Goal: Understand process/instructions: Learn how to perform a task or action

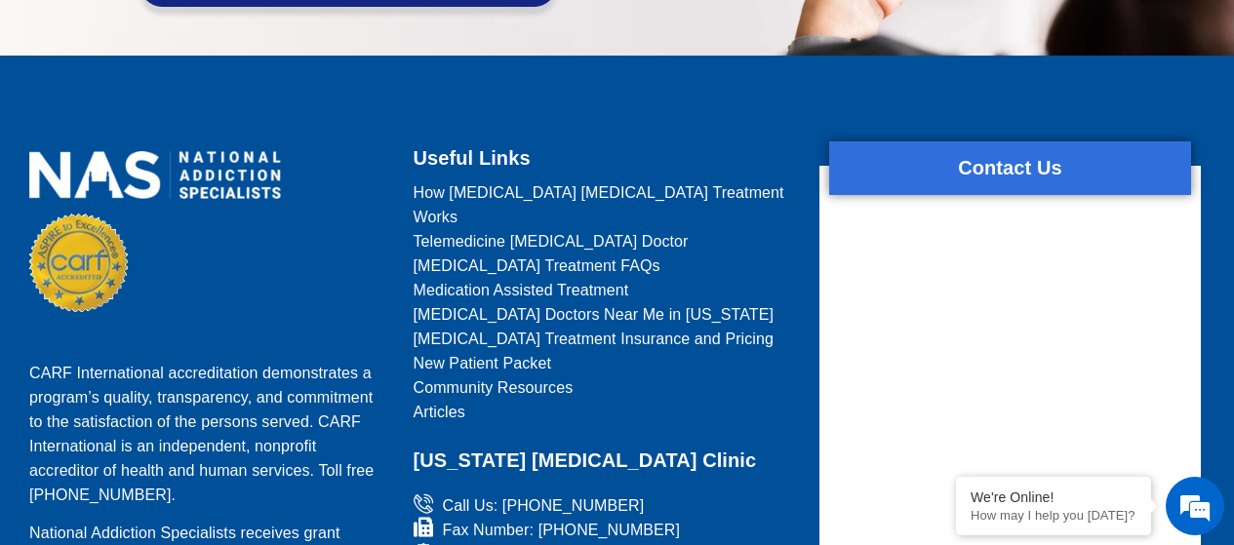
scroll to position [2017, 0]
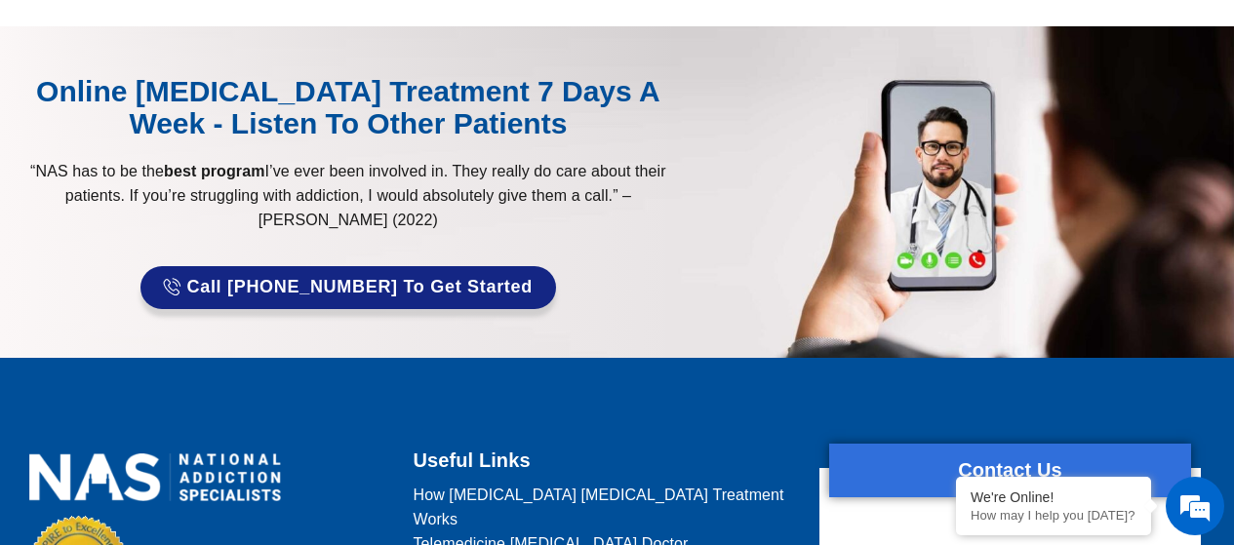
scroll to position [1724, 0]
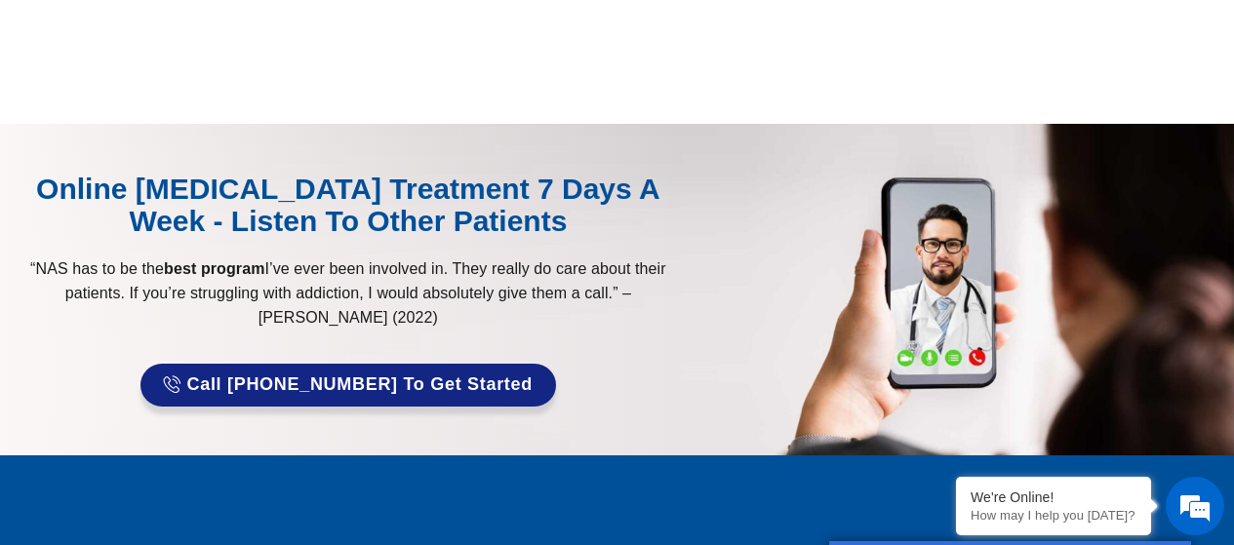
drag, startPoint x: 747, startPoint y: 420, endPoint x: 0, endPoint y: 583, distance: 765.2
drag, startPoint x: 0, startPoint y: 583, endPoint x: 598, endPoint y: 386, distance: 629.8
click at [598, 386] on div at bounding box center [617, 289] width 1234 height 331
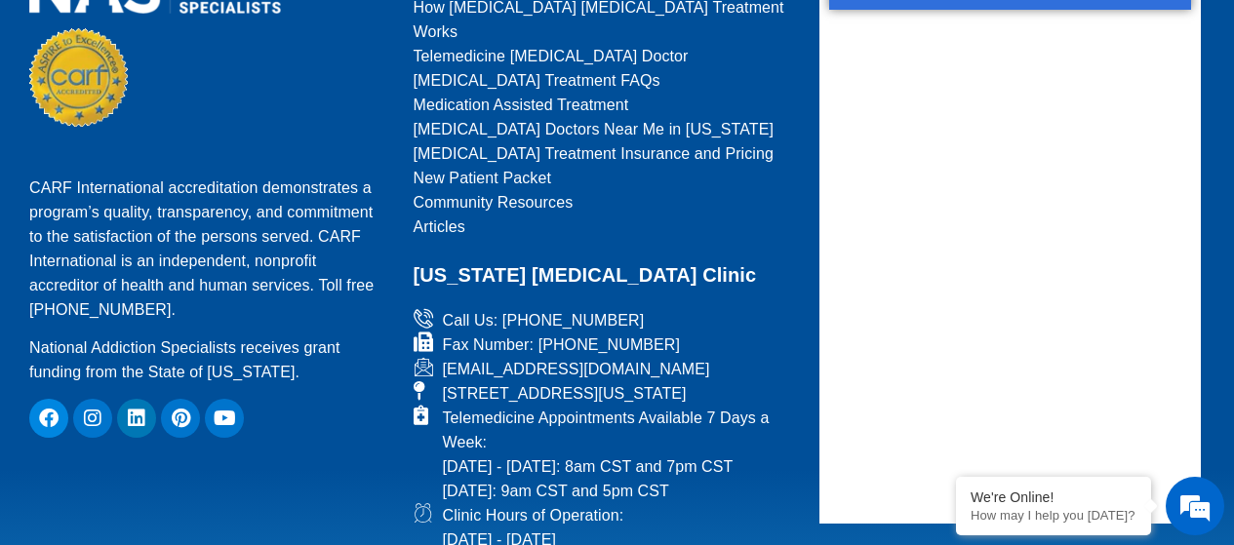
scroll to position [2212, 0]
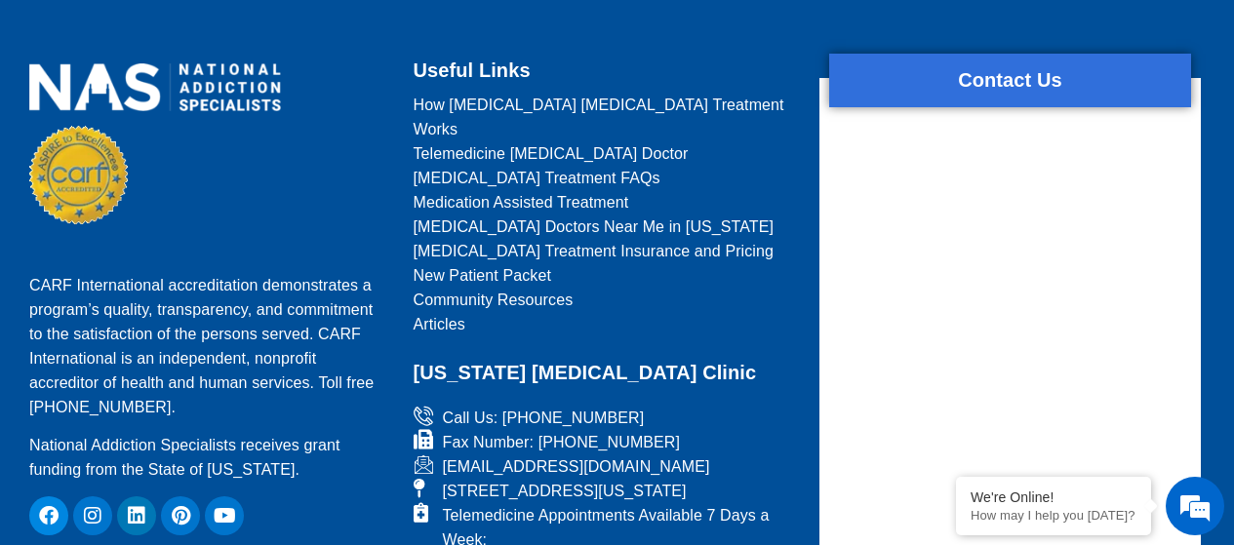
drag, startPoint x: 573, startPoint y: 390, endPoint x: 0, endPoint y: 583, distance: 604.5
click at [748, 288] on link "Community Resources" at bounding box center [605, 300] width 382 height 24
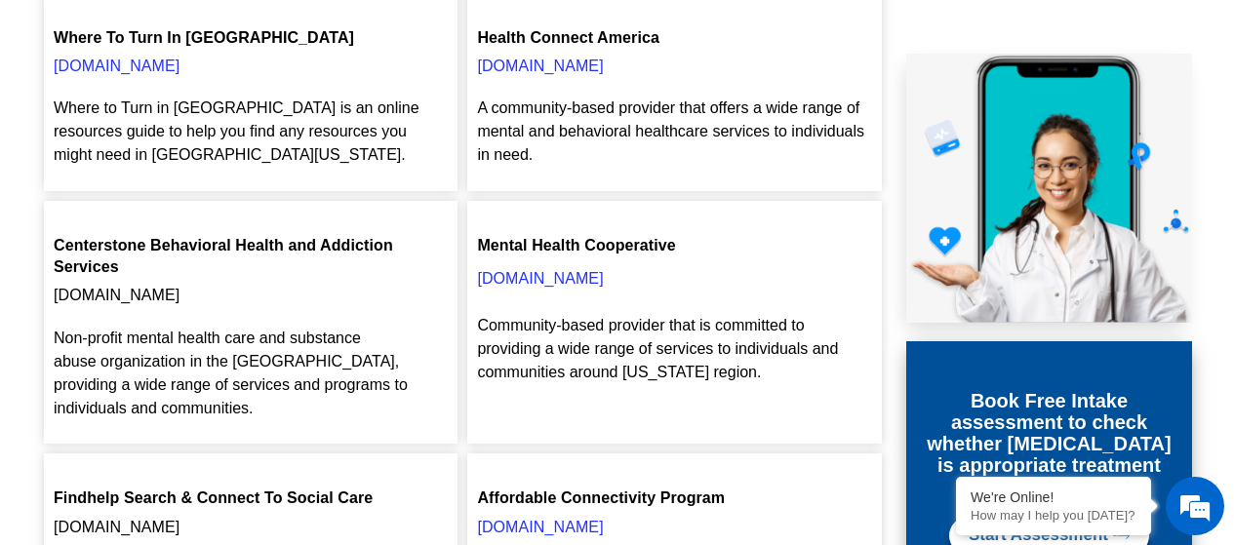
scroll to position [1171, 0]
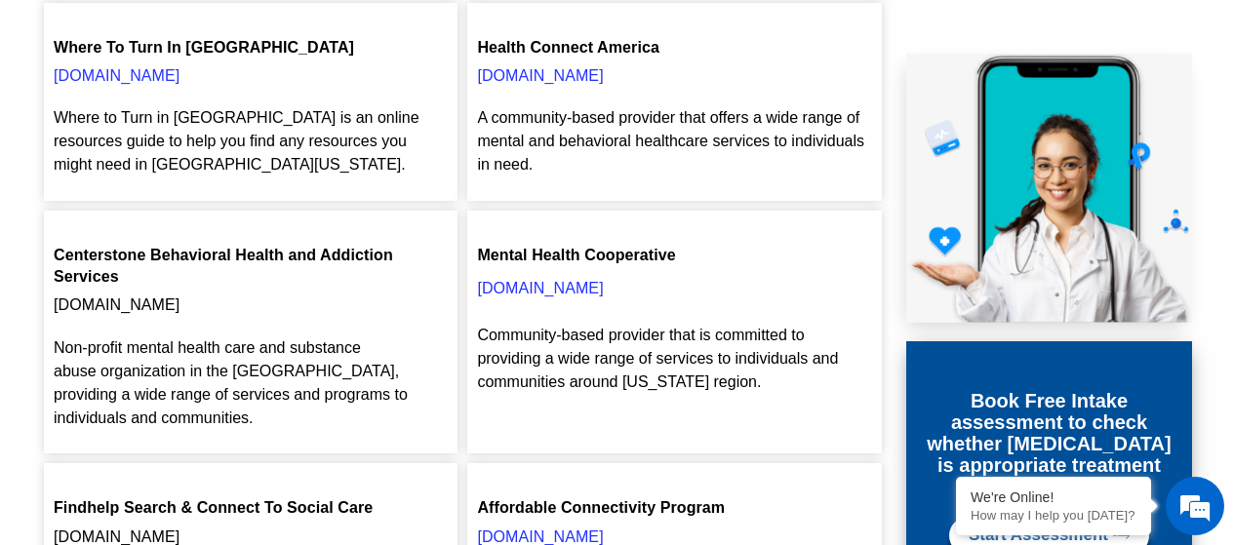
drag, startPoint x: 560, startPoint y: 419, endPoint x: 0, endPoint y: 583, distance: 583.8
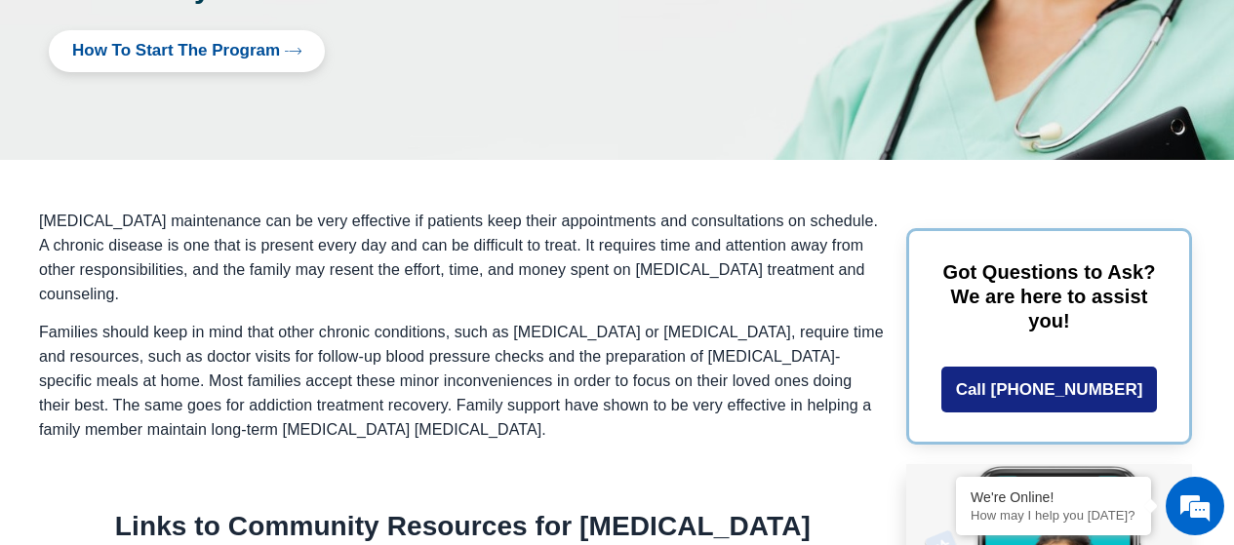
scroll to position [98, 0]
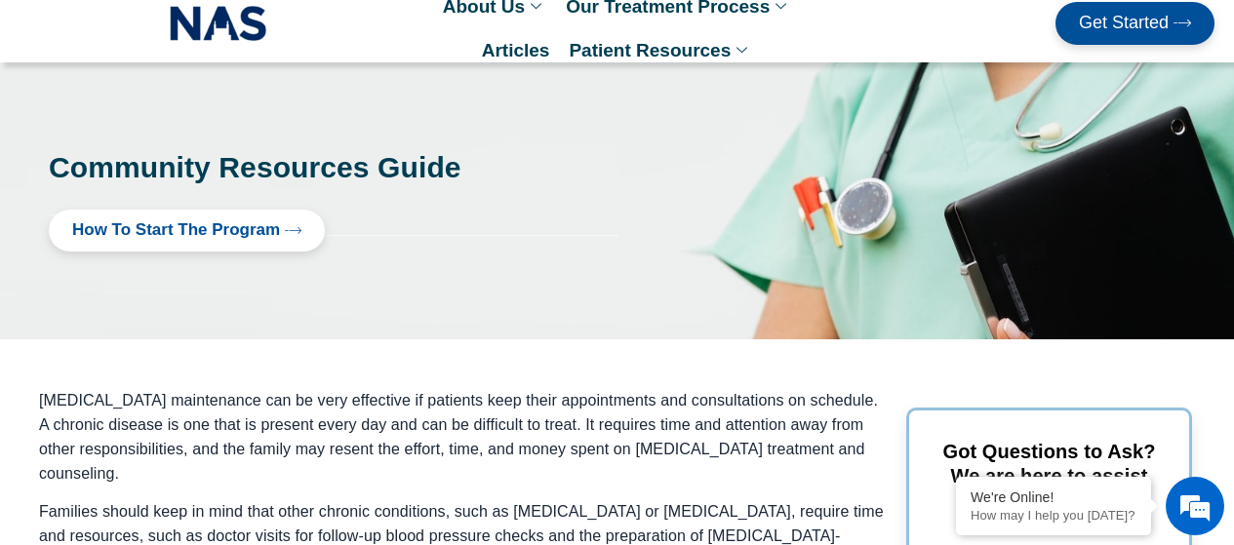
click at [782, 179] on div at bounding box center [908, 201] width 434 height 121
click at [195, 227] on span "How to Start the program" at bounding box center [176, 230] width 208 height 19
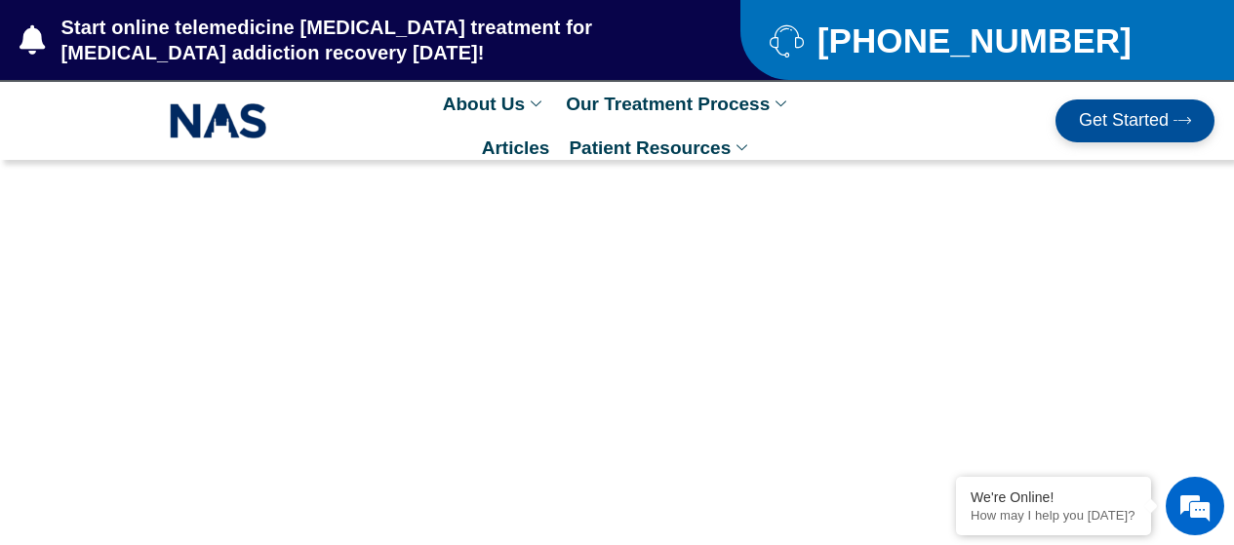
scroll to position [2529, 0]
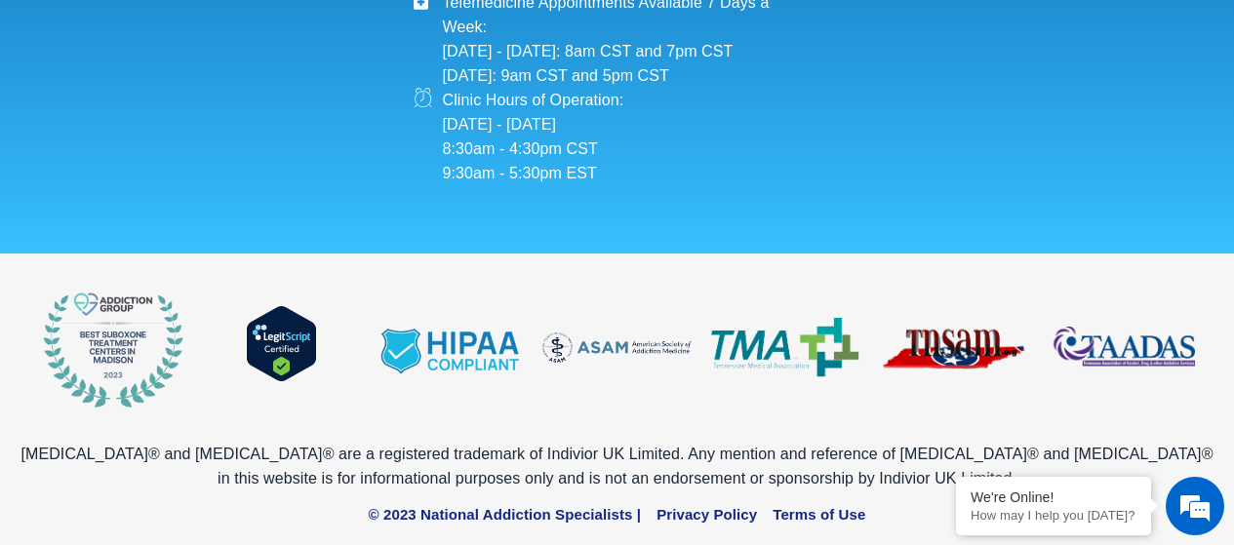
drag, startPoint x: 625, startPoint y: 219, endPoint x: 0, endPoint y: 475, distance: 676.1
drag, startPoint x: 0, startPoint y: 475, endPoint x: 418, endPoint y: 151, distance: 528.5
click at [418, 151] on li "Clinic Hours of Operation: [DATE] - [DATE] 8:30am - 4:30pm CST 9:30am - 5:30pm …" at bounding box center [605, 137] width 382 height 98
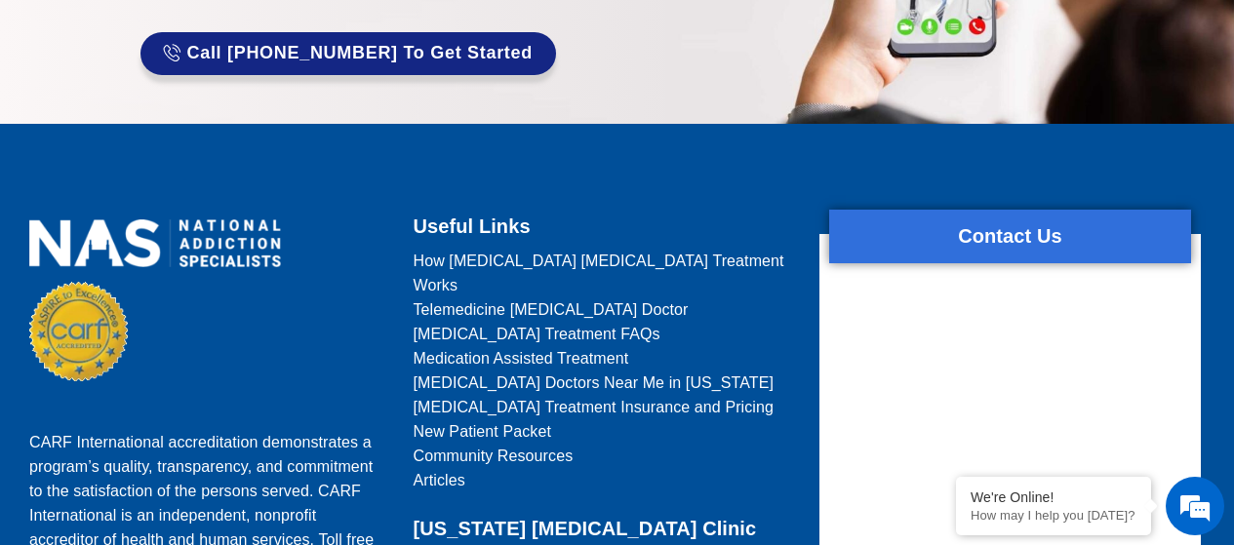
scroll to position [359, 0]
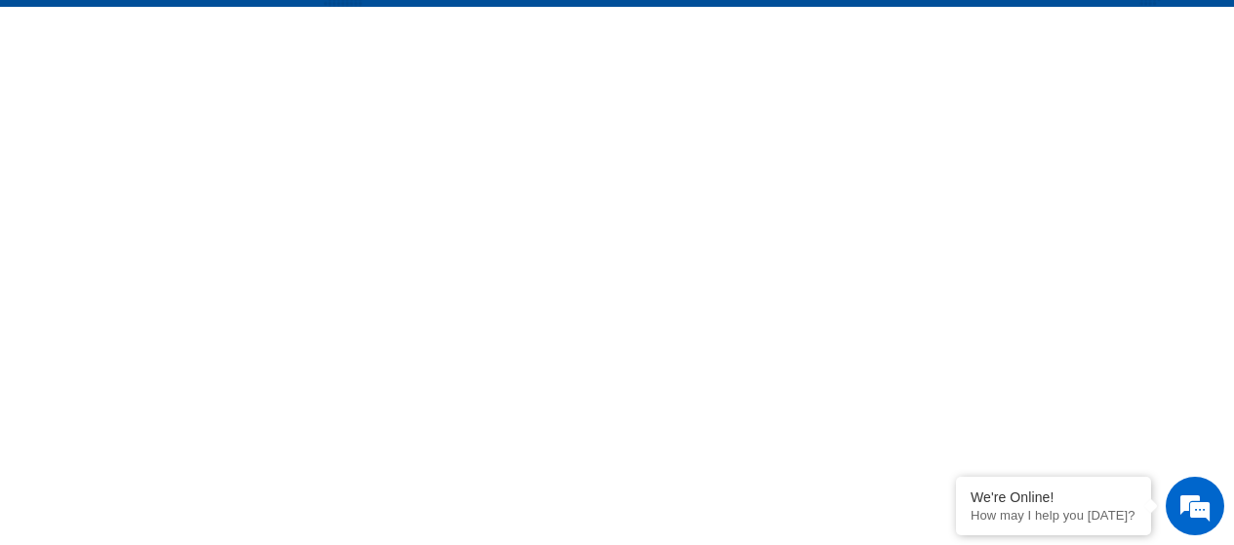
scroll to position [488, 0]
